Goal: Task Accomplishment & Management: Manage account settings

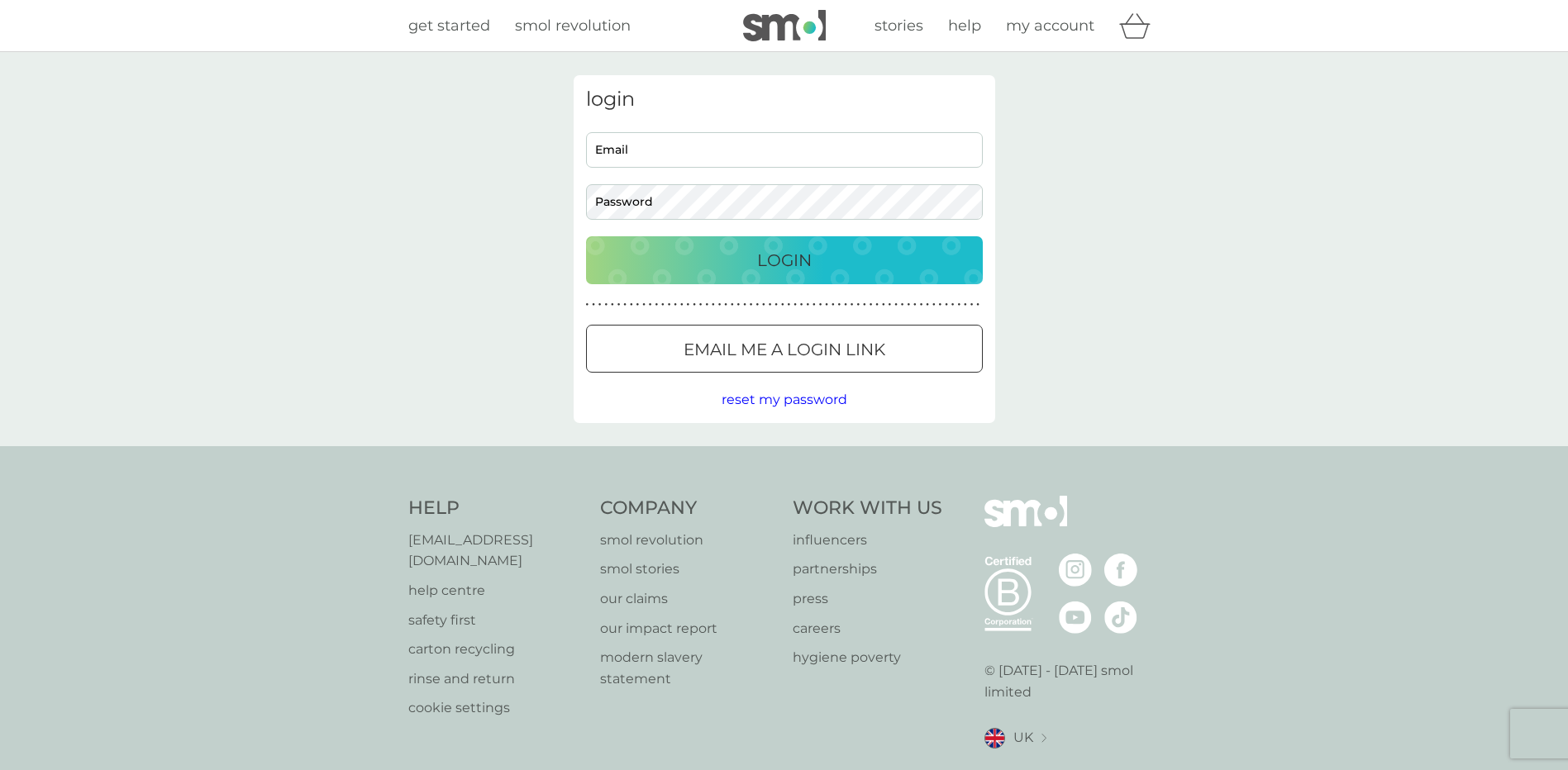
type input "[EMAIL_ADDRESS][DOMAIN_NAME]"
click at [776, 258] on p "Login" at bounding box center [784, 260] width 54 height 26
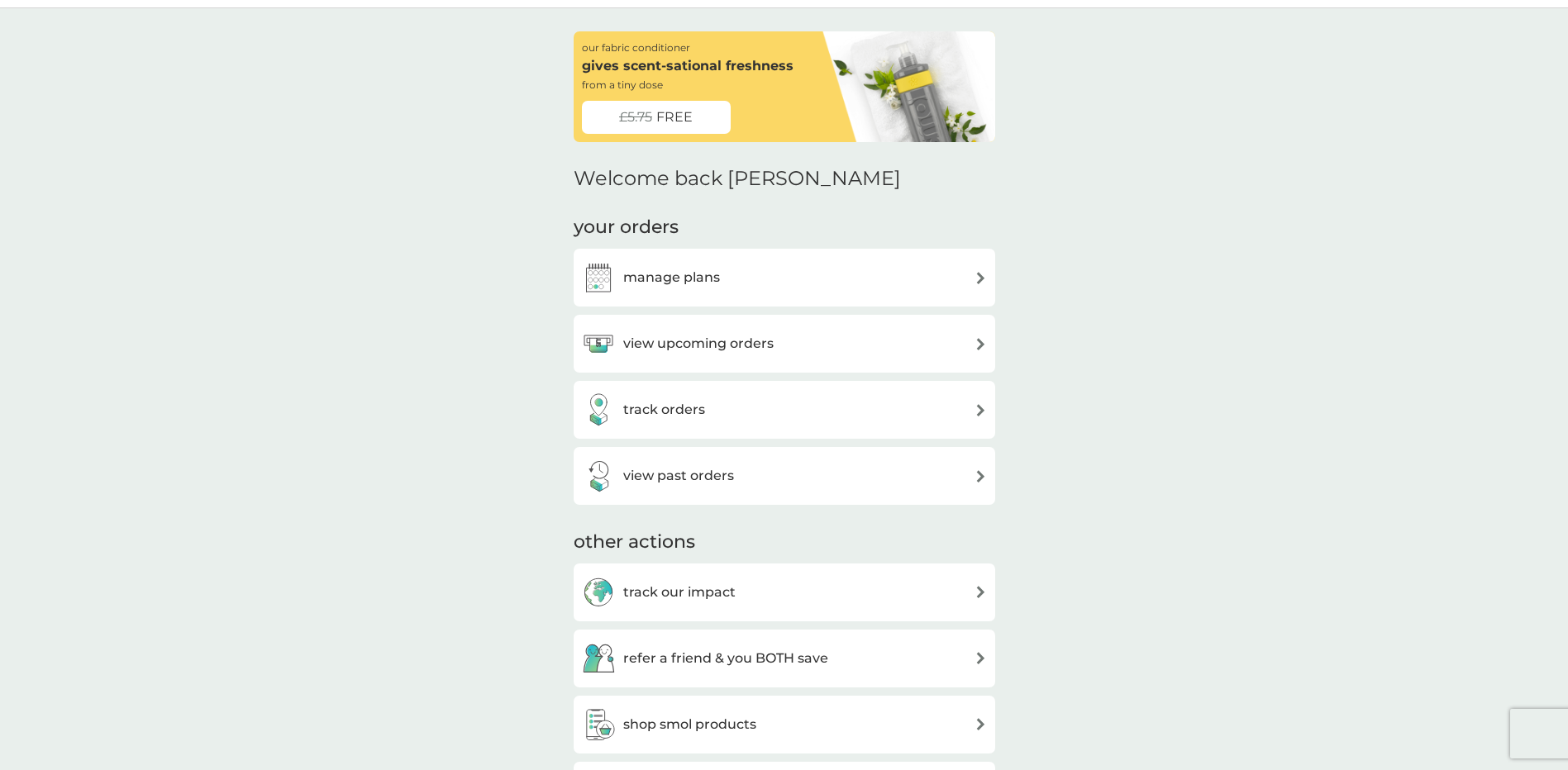
scroll to position [83, 0]
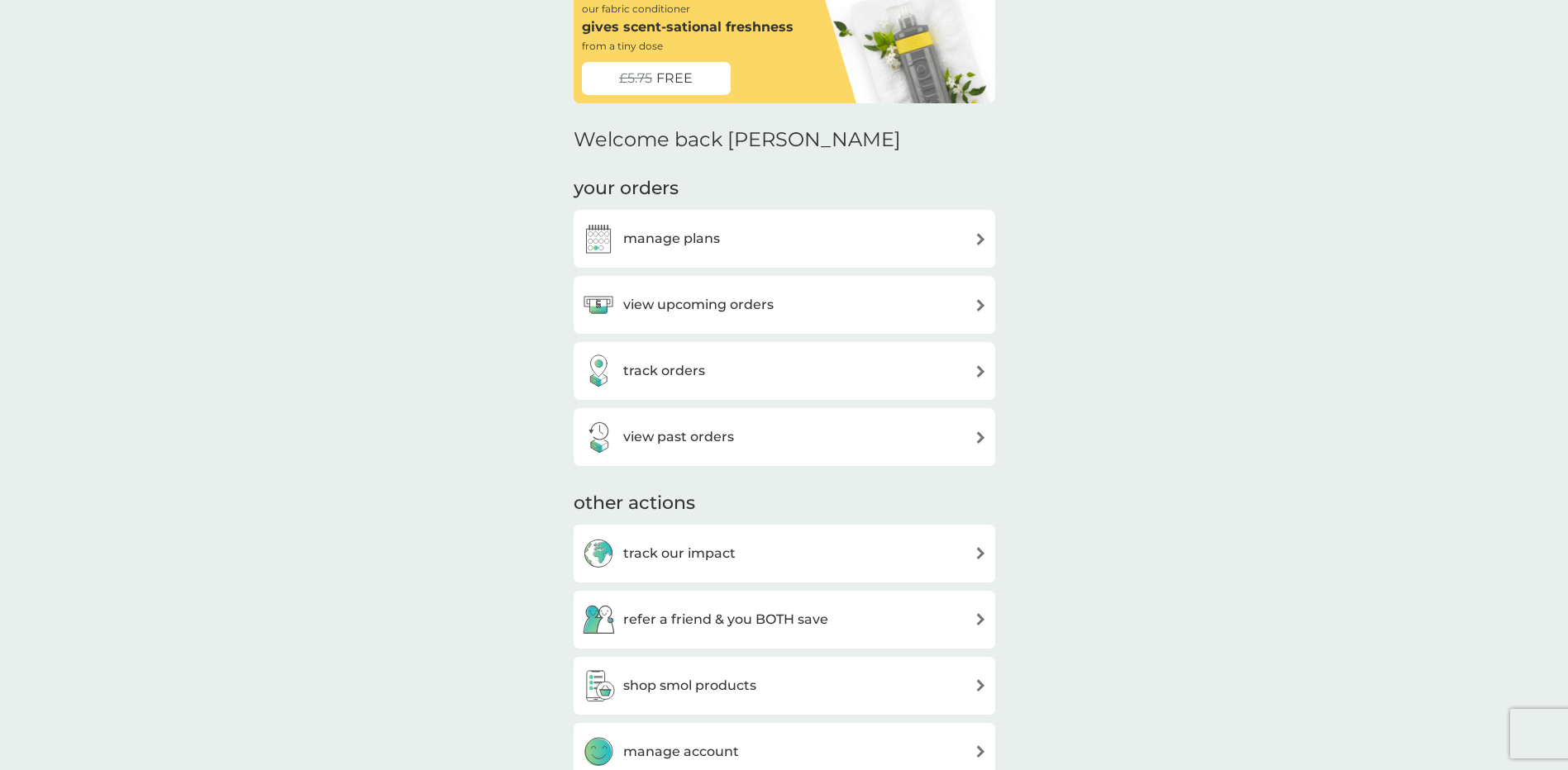
click at [978, 242] on img at bounding box center [980, 239] width 13 height 13
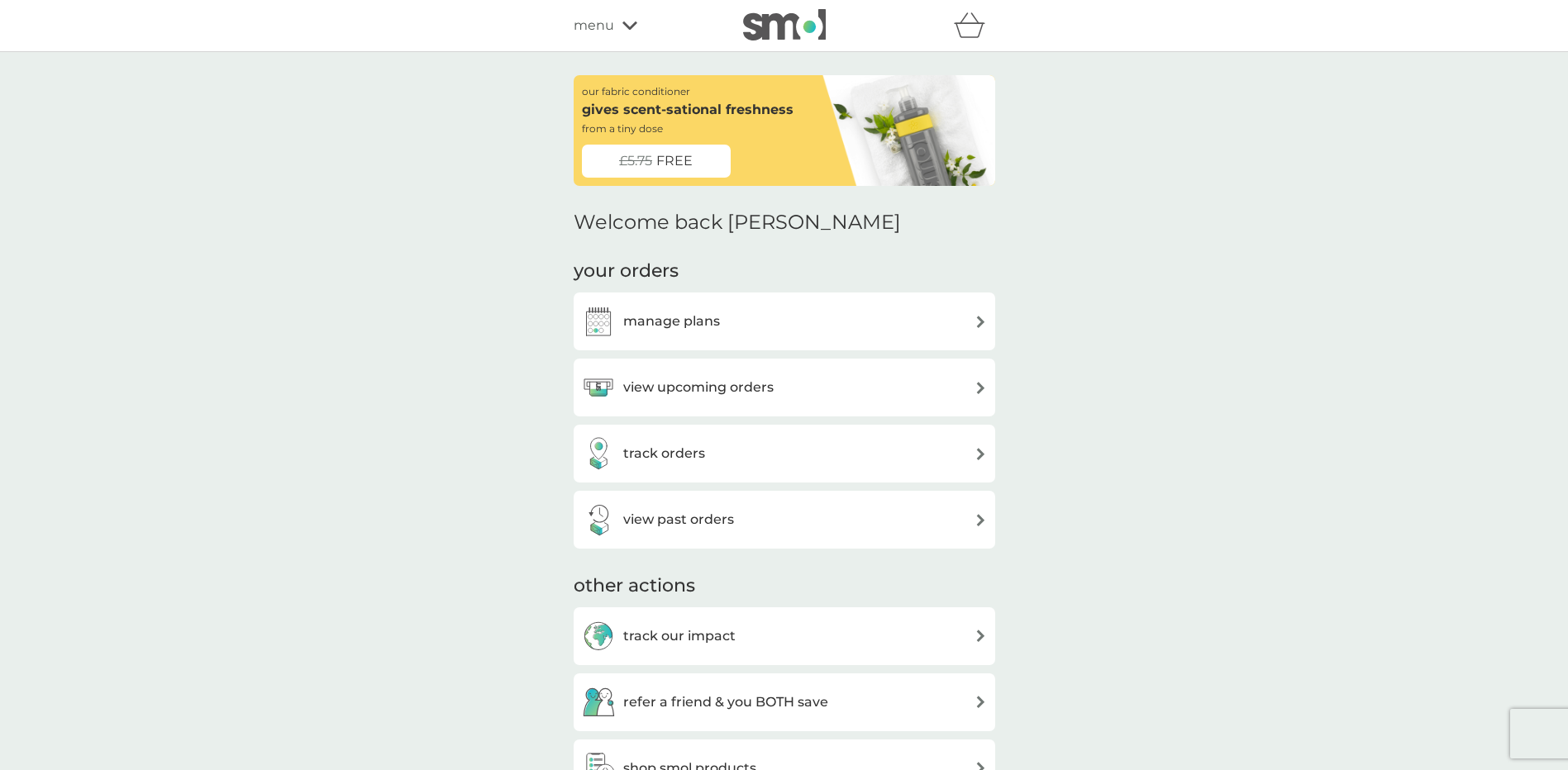
click at [982, 391] on img at bounding box center [980, 388] width 13 height 13
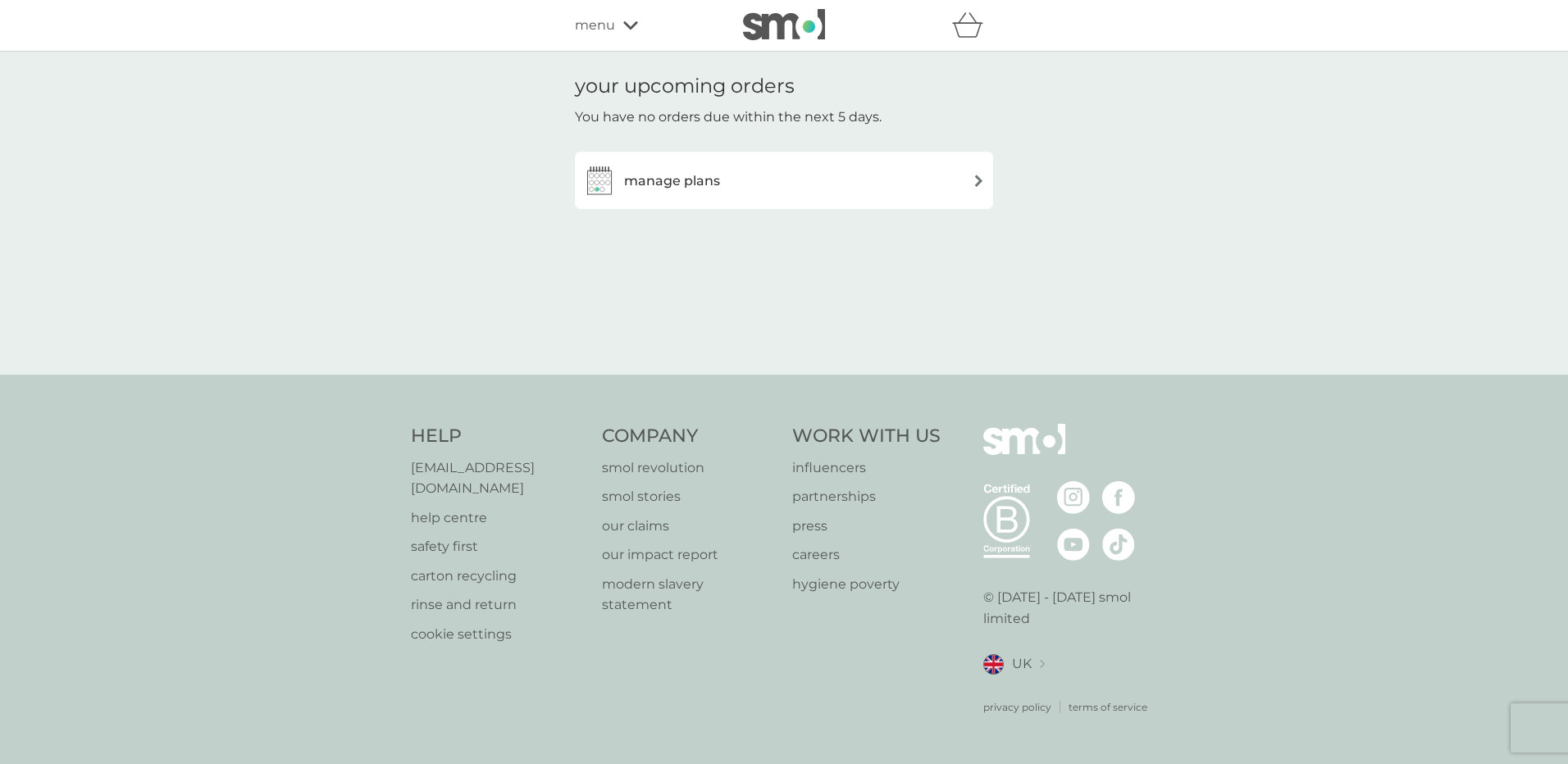
click at [980, 180] on img at bounding box center [978, 181] width 13 height 13
click at [502, 158] on div "your upcoming orders You have no orders due within the next 5 days. manage plans" at bounding box center [784, 213] width 1568 height 323
